Goal: Task Accomplishment & Management: Manage account settings

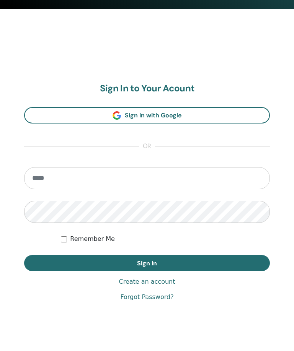
scroll to position [358, 0]
click at [91, 179] on input "email" at bounding box center [147, 179] width 246 height 22
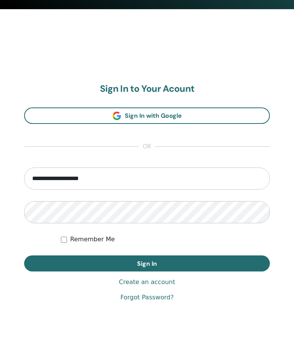
type input "**********"
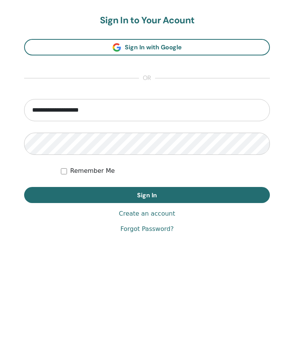
click at [211, 256] on button "Sign In" at bounding box center [147, 264] width 246 height 16
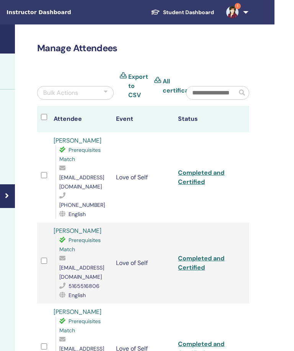
scroll to position [0, 165]
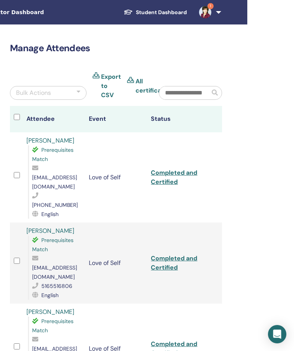
click at [219, 11] on link "1" at bounding box center [208, 12] width 31 height 24
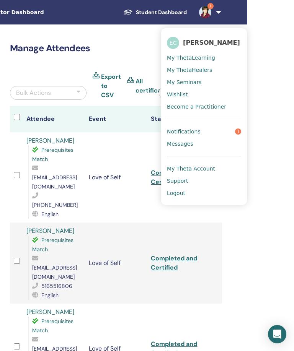
click at [217, 131] on link "Notifications 1" at bounding box center [204, 132] width 74 height 12
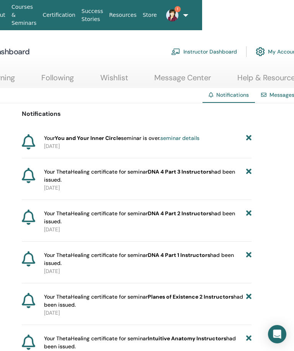
scroll to position [0, 93]
click at [251, 136] on icon at bounding box center [248, 138] width 5 height 8
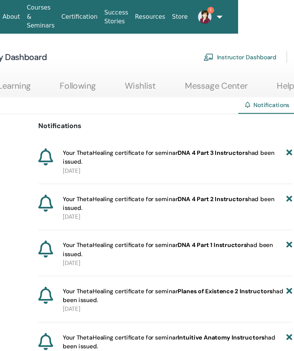
scroll to position [0, 80]
click at [192, 13] on link "1" at bounding box center [182, 15] width 19 height 24
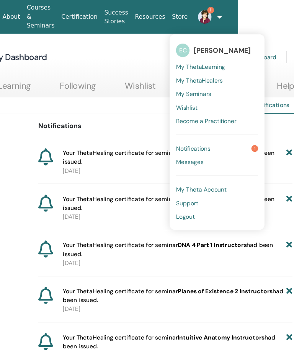
click at [196, 83] on link "My Seminars" at bounding box center [196, 85] width 74 height 12
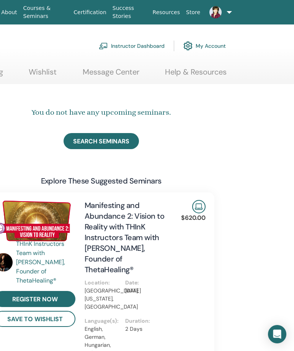
click at [224, 6] on link at bounding box center [216, 12] width 26 height 24
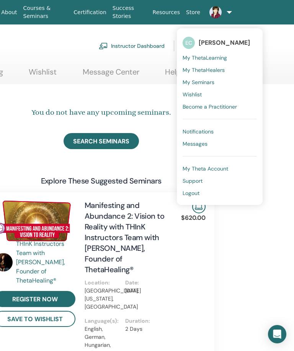
click at [223, 129] on link "Notifications" at bounding box center [220, 132] width 74 height 12
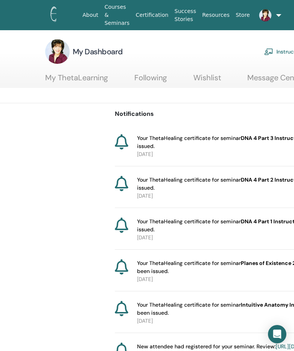
click at [272, 16] on link at bounding box center [262, 15] width 19 height 24
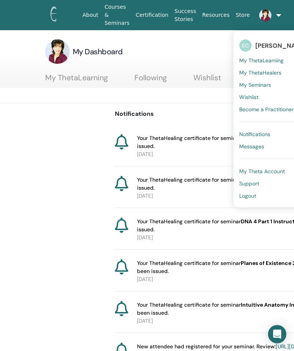
click at [256, 196] on span "Logout" at bounding box center [247, 195] width 17 height 7
